Goal: Task Accomplishment & Management: Manage account settings

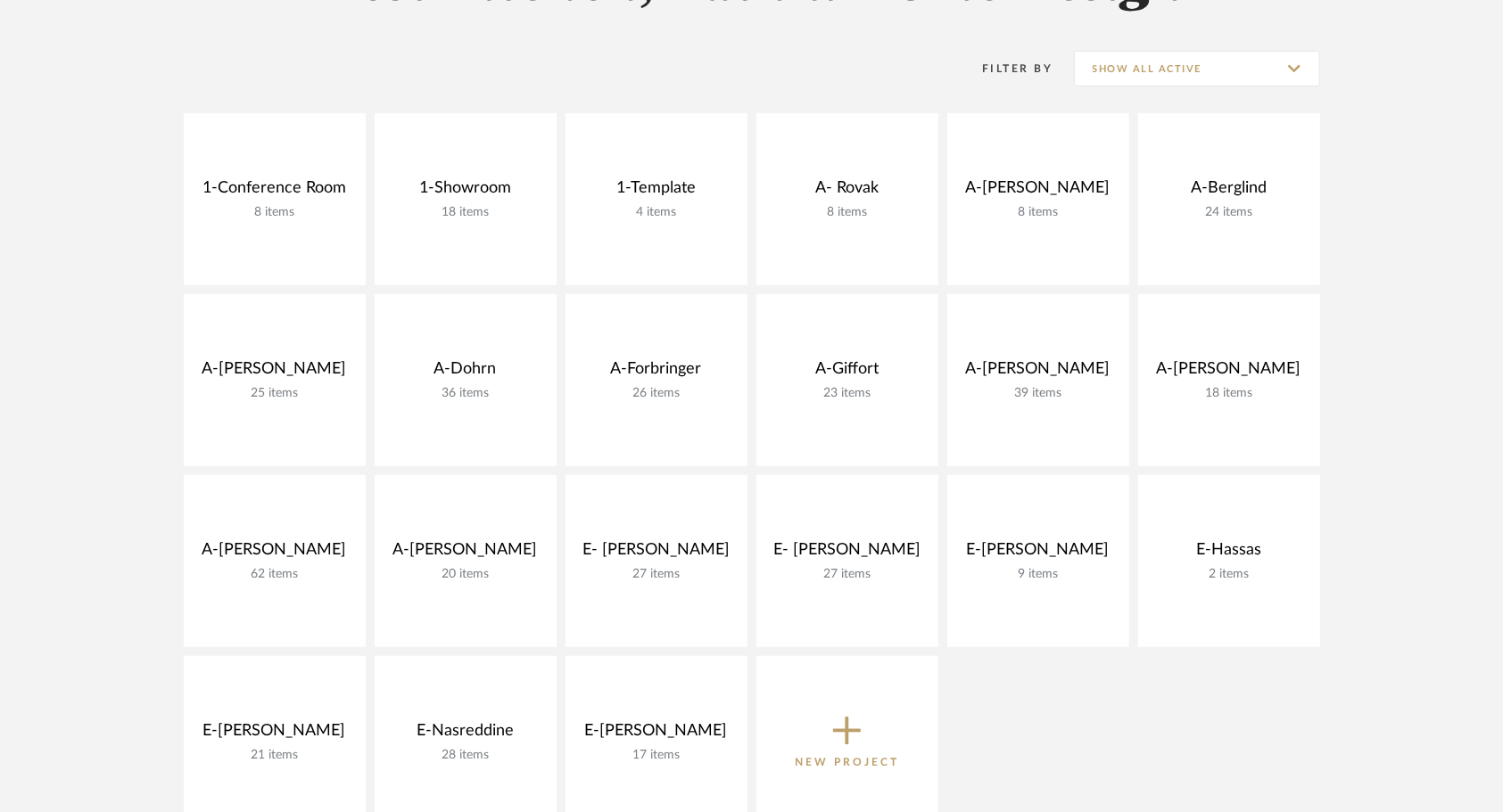
scroll to position [328, 0]
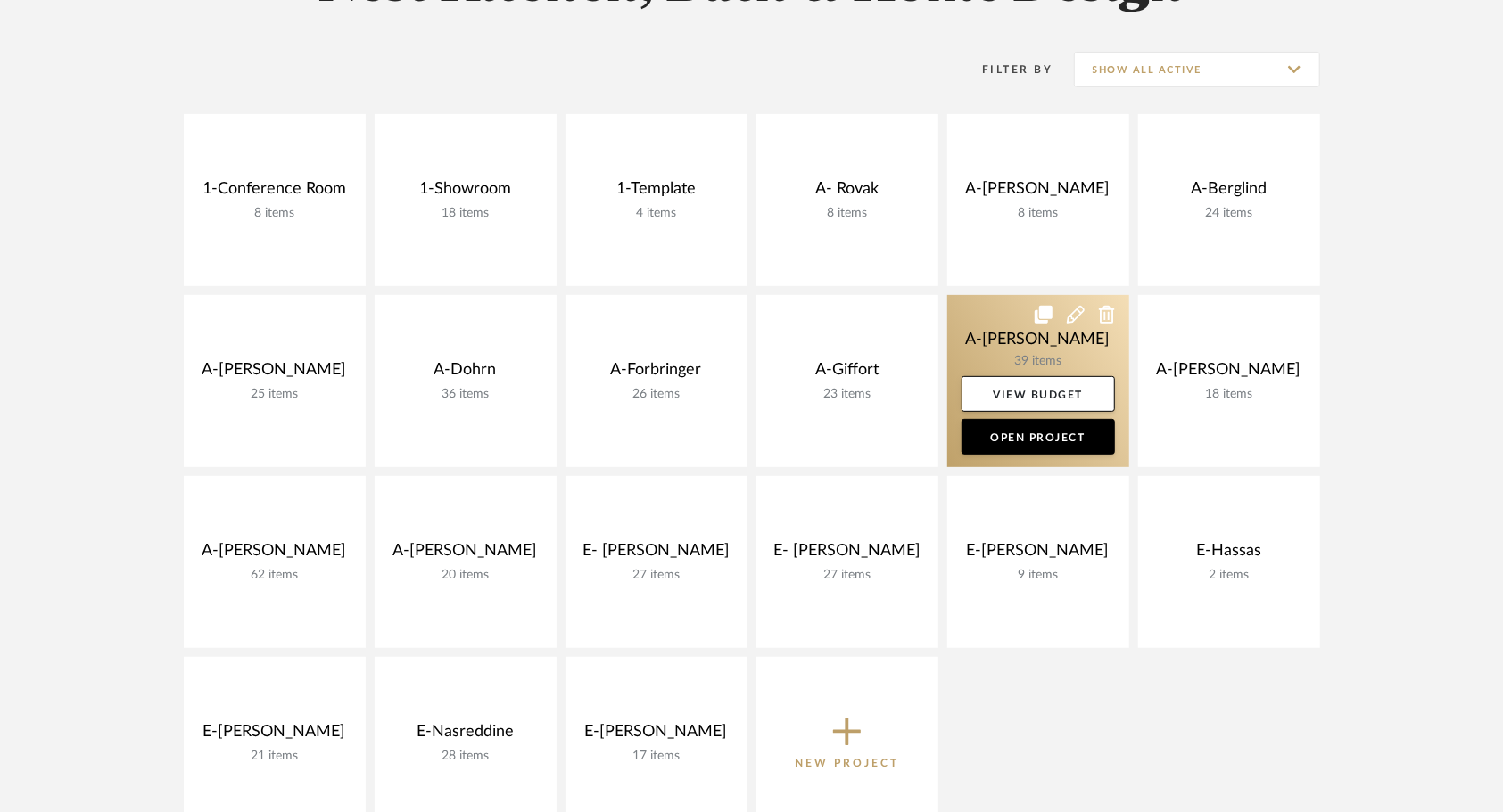
click at [1023, 329] on link at bounding box center [1039, 381] width 182 height 172
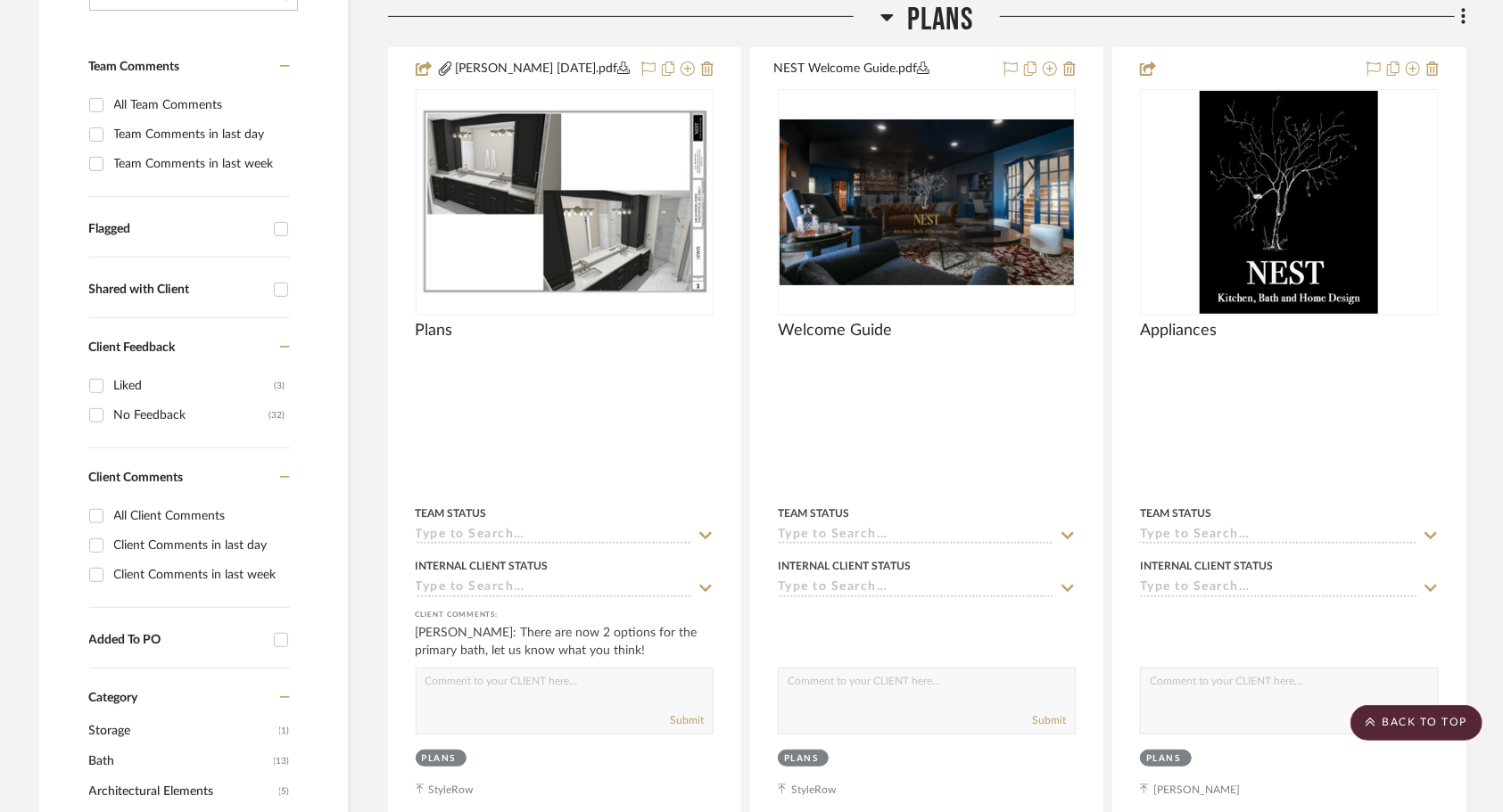
scroll to position [441, 0]
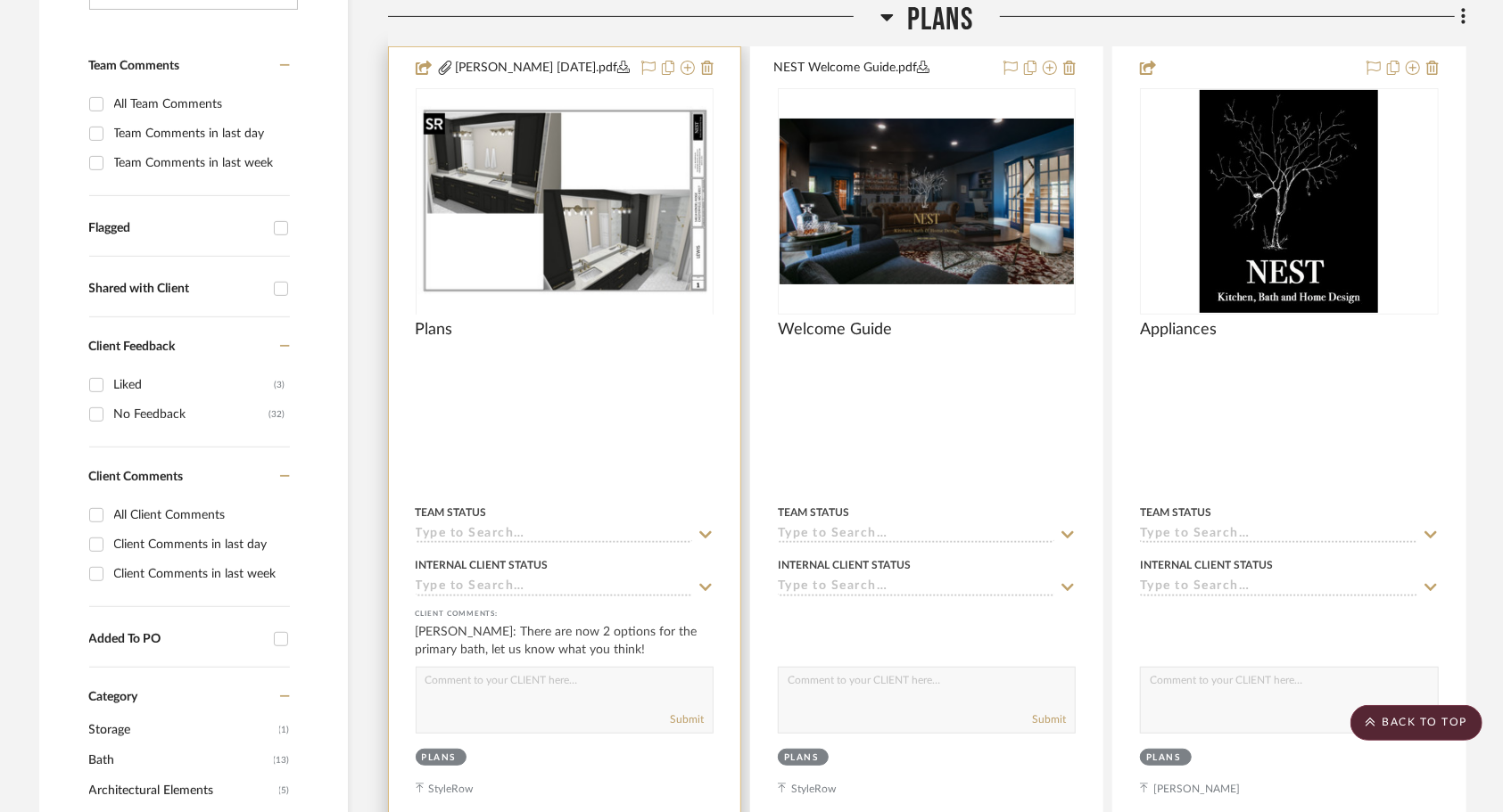
click at [627, 252] on div at bounding box center [564, 313] width 297 height 451
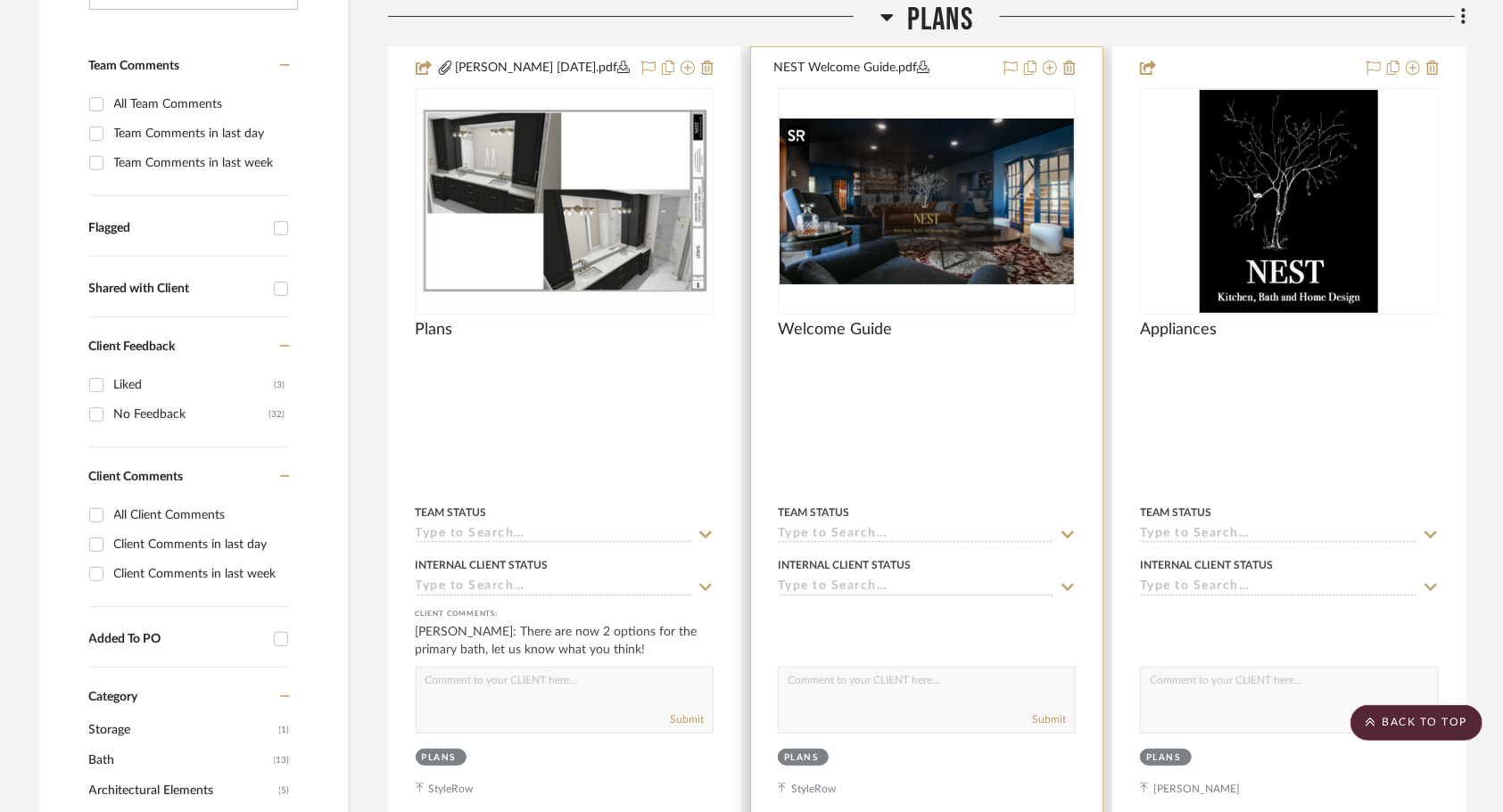
click at [979, 261] on img "0" at bounding box center [927, 202] width 294 height 166
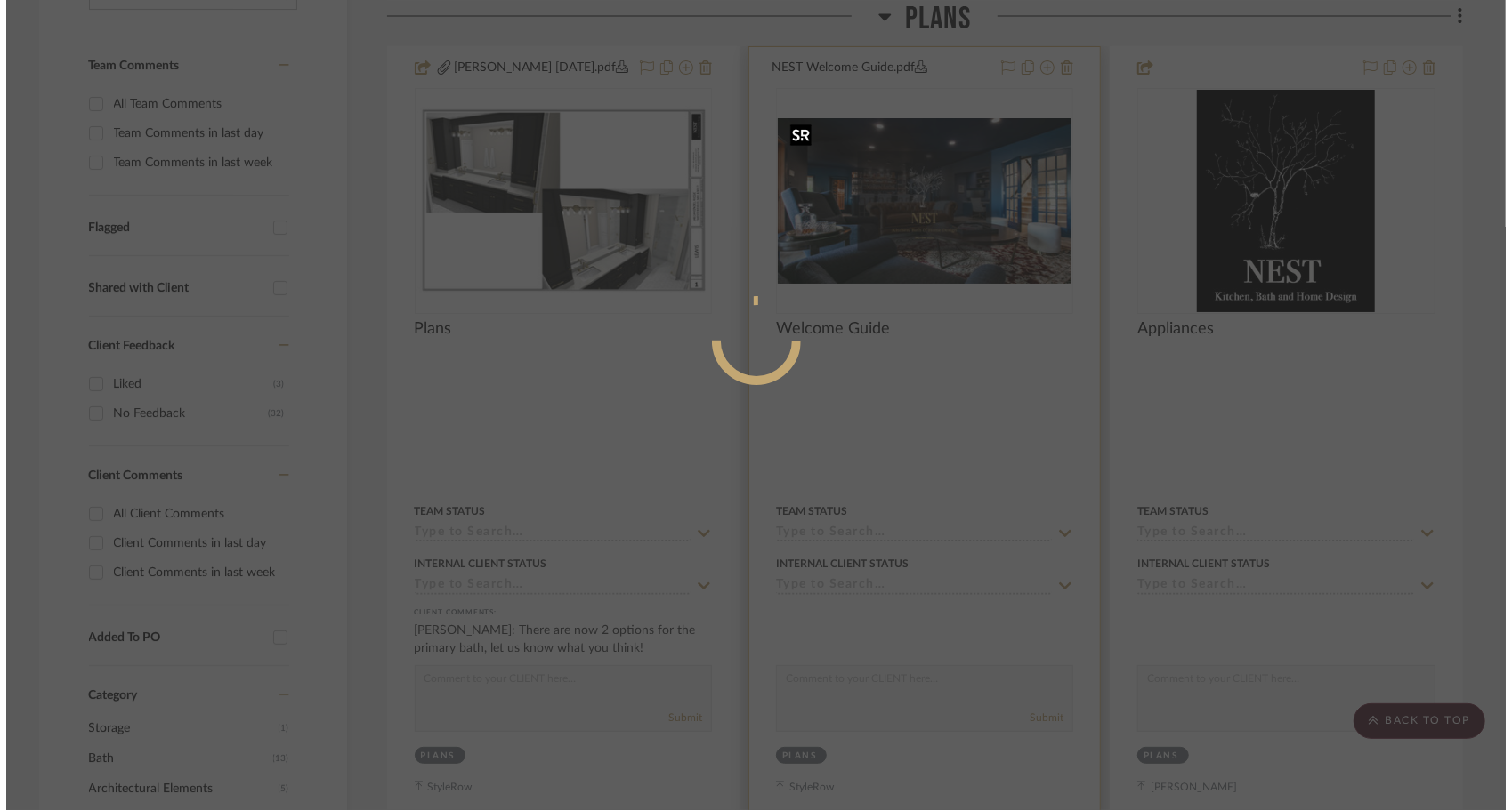
scroll to position [0, 0]
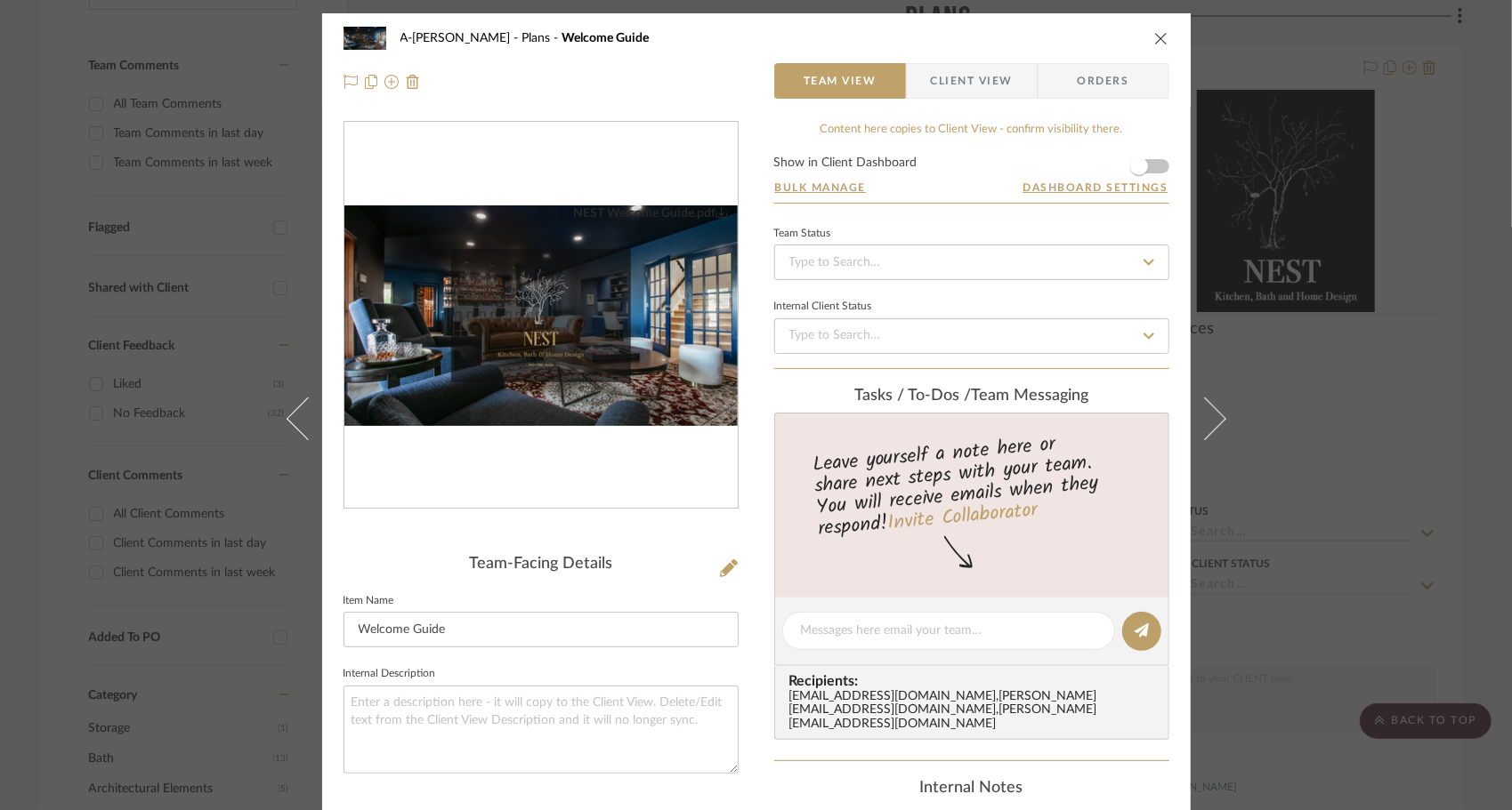
click at [537, 345] on img "0" at bounding box center [540, 316] width 393 height 222
click at [1158, 37] on icon "close" at bounding box center [1161, 38] width 14 height 14
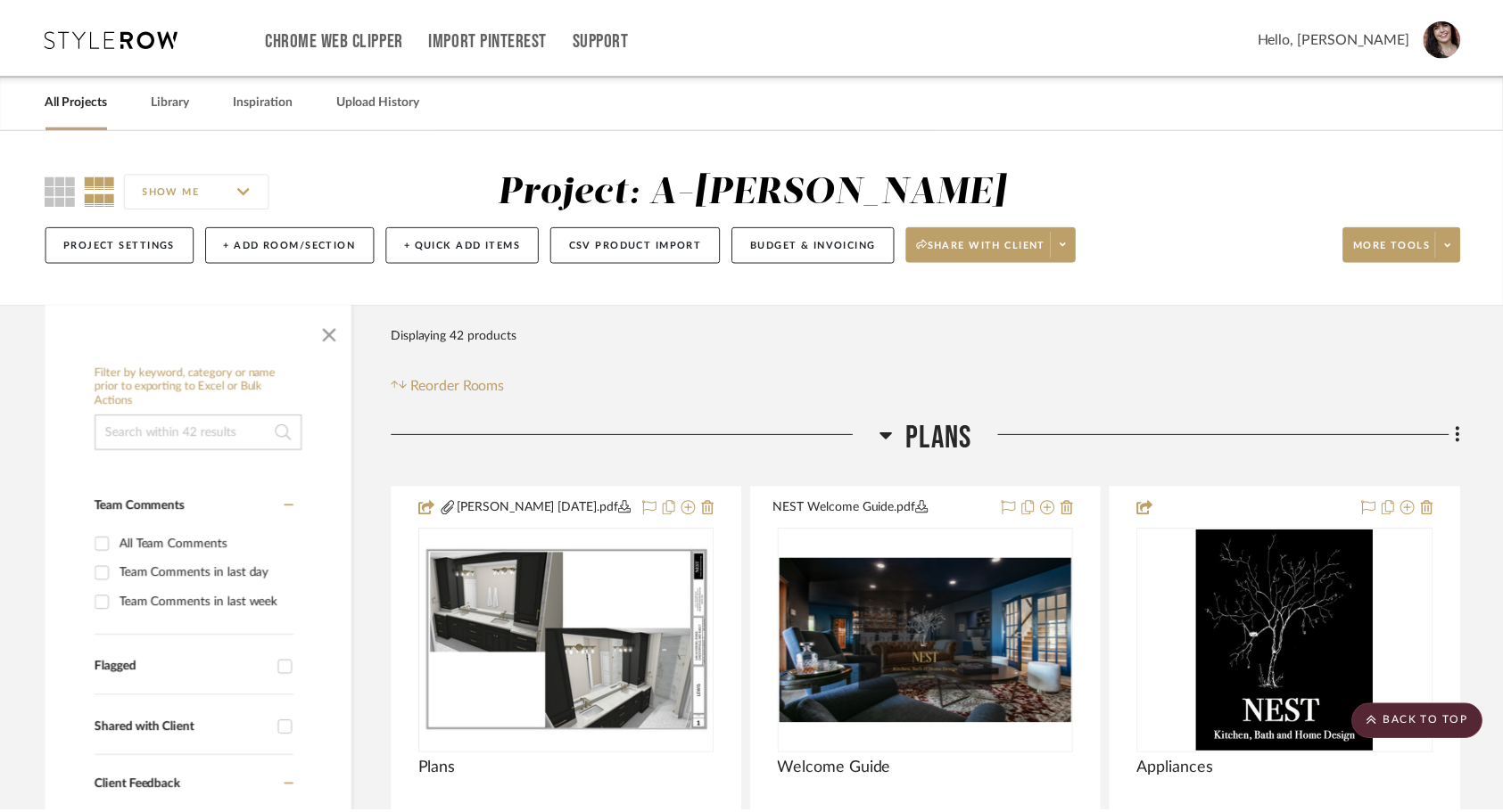
scroll to position [441, 0]
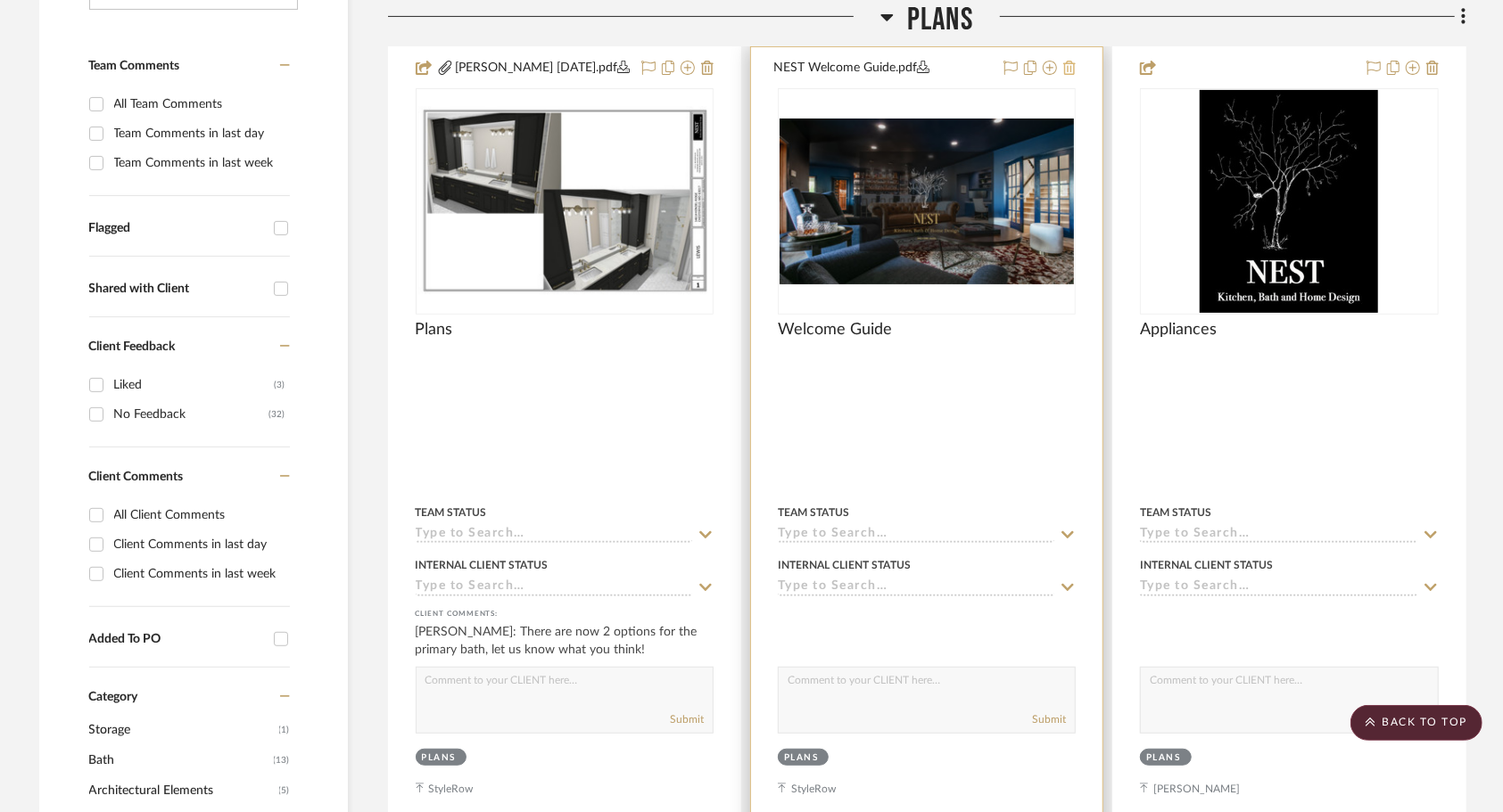
click at [1068, 68] on icon at bounding box center [1069, 67] width 13 height 14
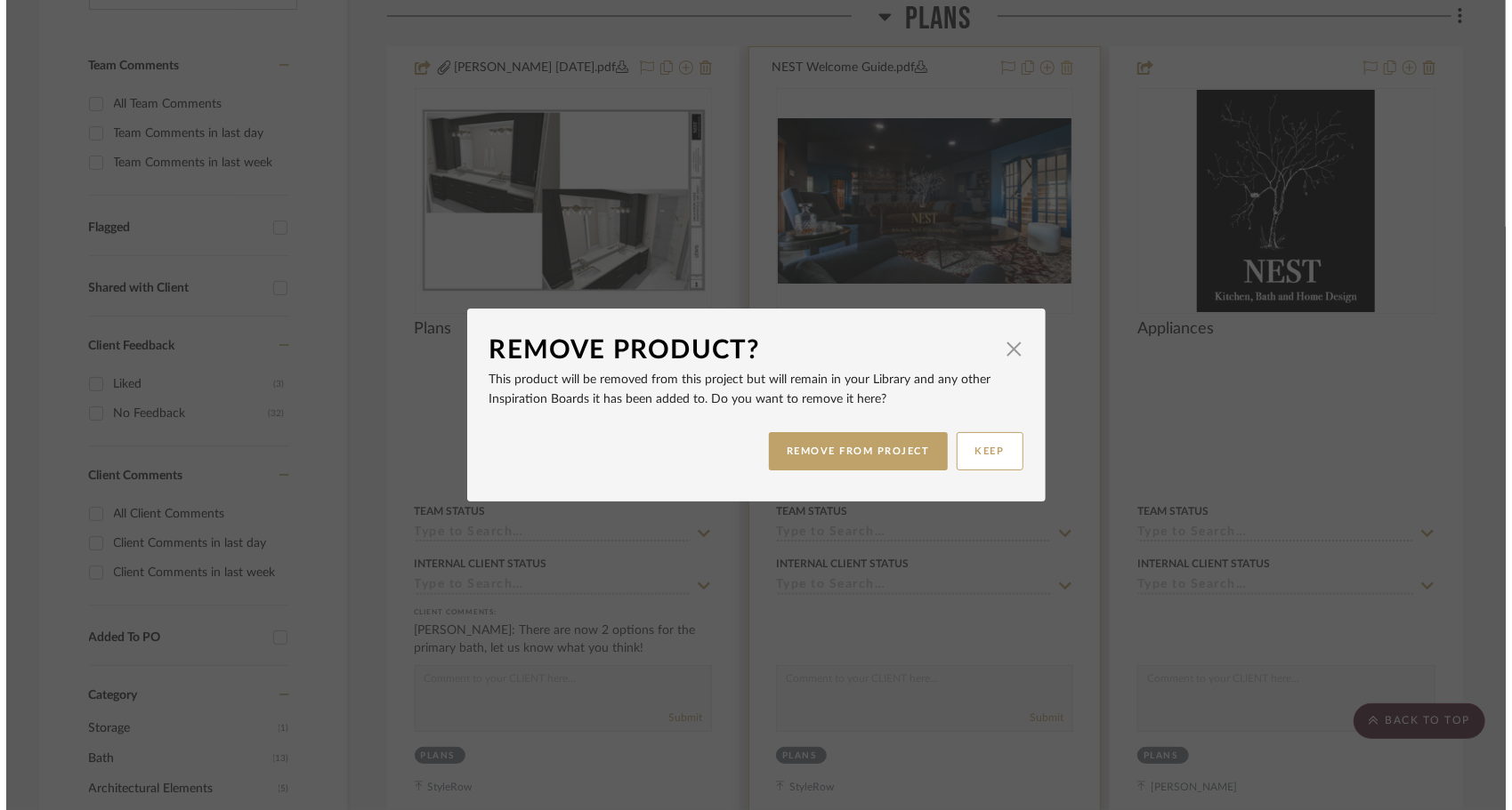
scroll to position [0, 0]
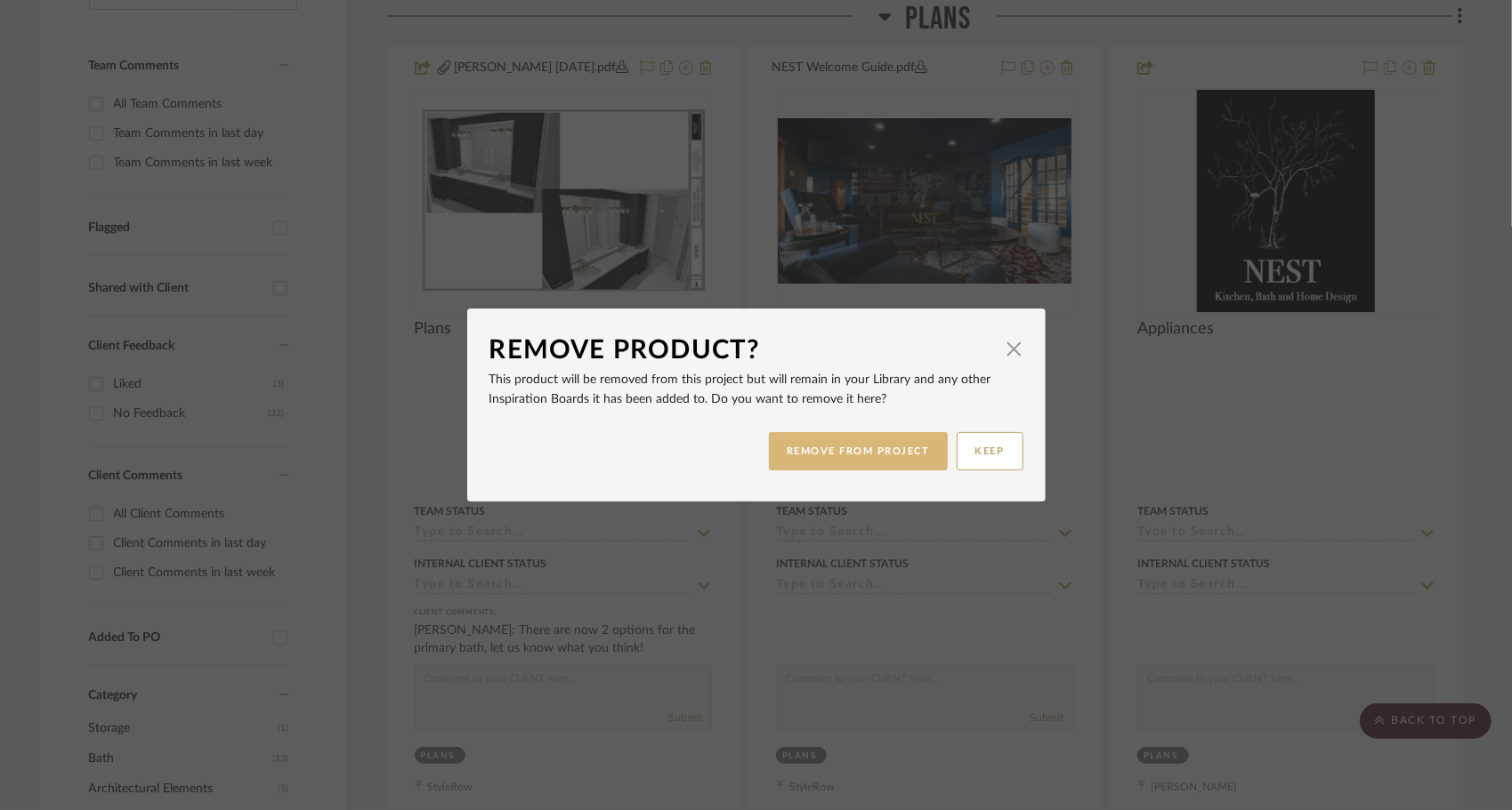
click at [850, 455] on button "REMOVE FROM PROJECT" at bounding box center [858, 451] width 178 height 38
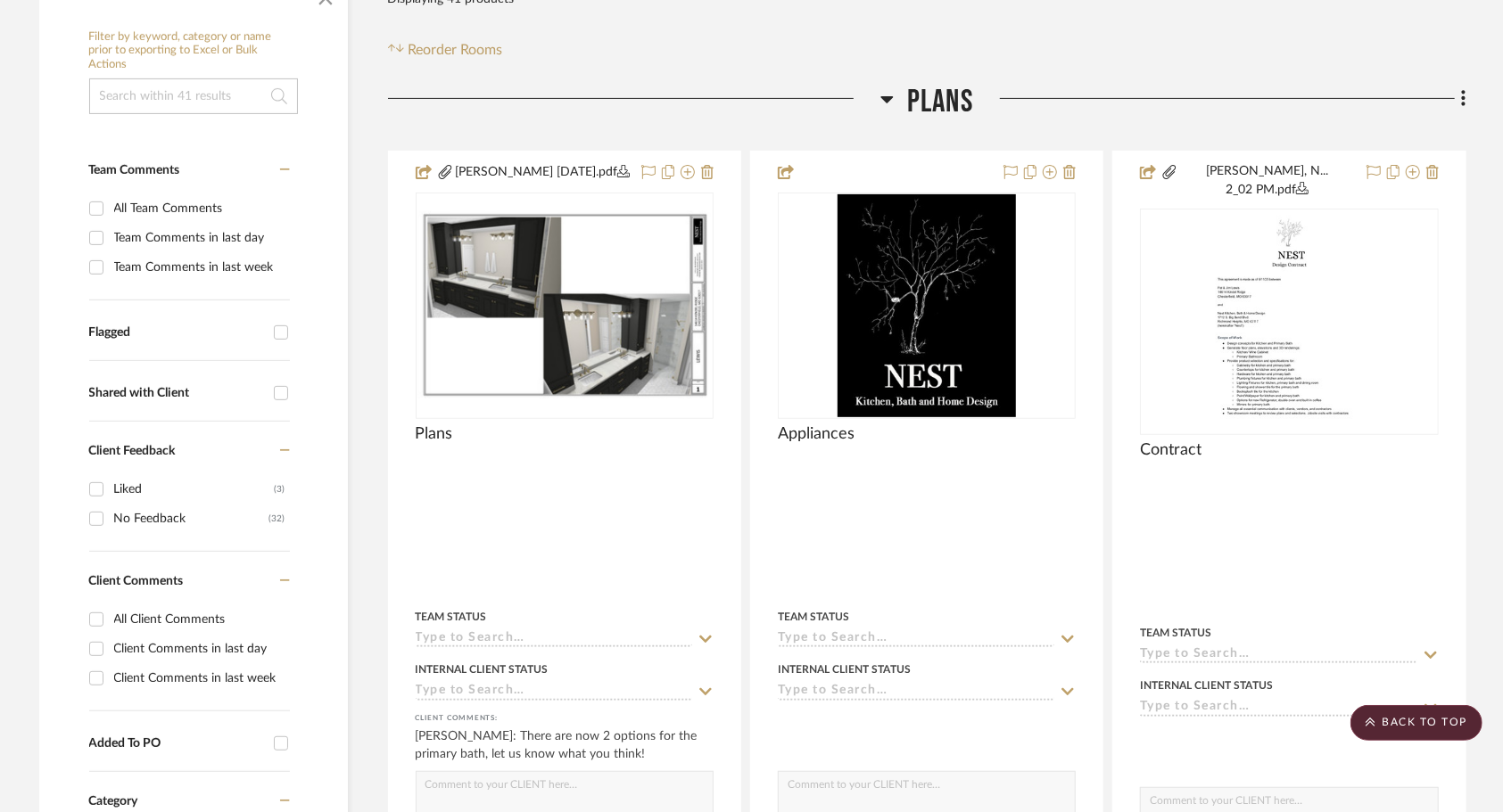
scroll to position [337, 0]
